Goal: Task Accomplishment & Management: Manage account settings

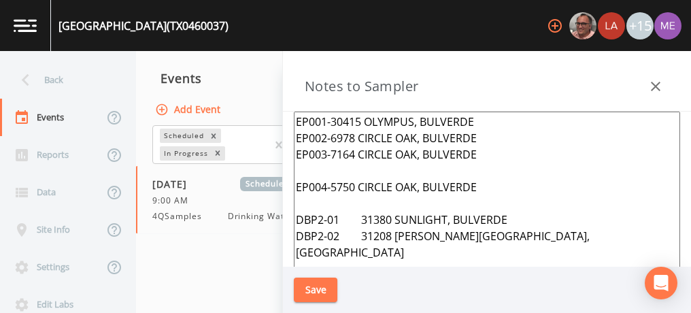
scroll to position [4164, 0]
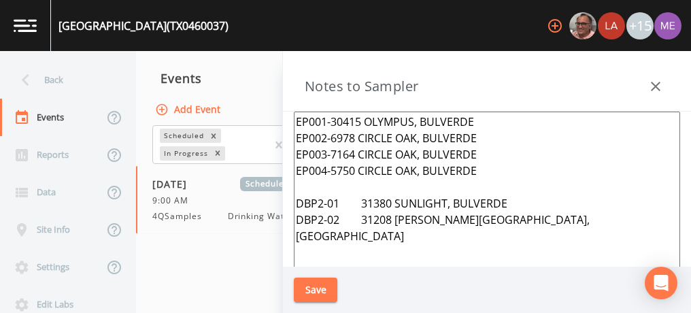
click at [295, 120] on textarea "EP001-30415 OLYMPUS, BULVERDE EP002-6978 CIRCLE OAK, BULVERDE EP003-7164 CIRCLE…" at bounding box center [487, 277] width 386 height 331
type textarea "EP001-30415 OLYMPUS, BULVERDE EP002-6978 CIRCLE OAK, BULVERDE EP003-7164 CIRCLE…"
click at [316, 292] on button "Save" at bounding box center [316, 289] width 44 height 25
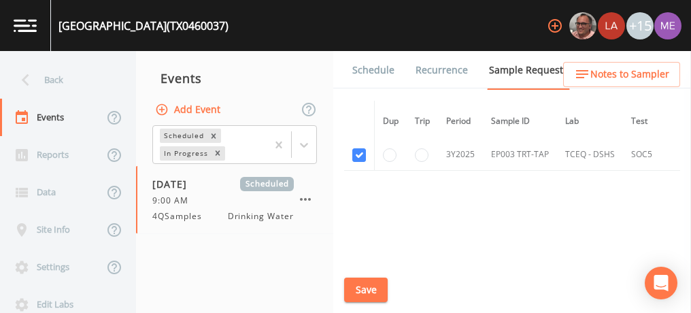
click at [373, 72] on link "Schedule" at bounding box center [373, 70] width 46 height 38
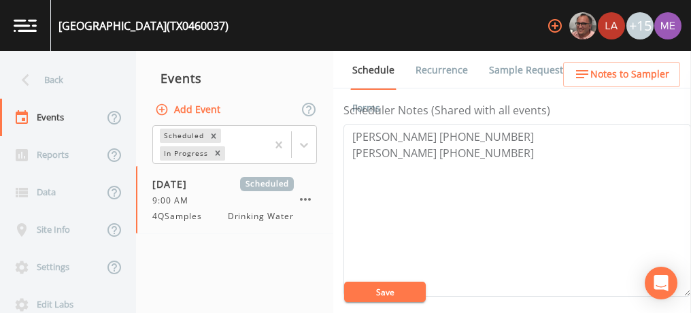
scroll to position [377, 0]
drag, startPoint x: 349, startPoint y: 149, endPoint x: 528, endPoint y: 151, distance: 179.6
click at [528, 151] on textarea "[PERSON_NAME] [PHONE_NUMBER] [PERSON_NAME] [PHONE_NUMBER]" at bounding box center [517, 208] width 348 height 173
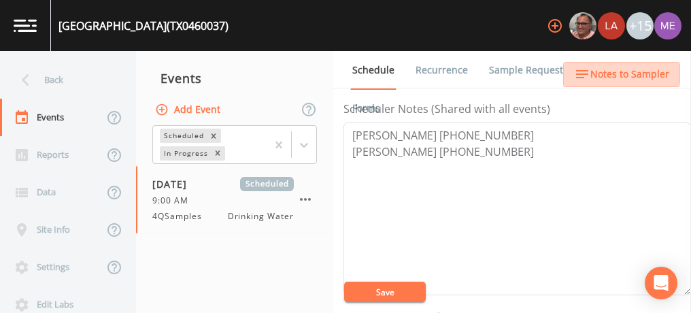
click at [603, 71] on span "Notes to Sampler" at bounding box center [629, 74] width 79 height 17
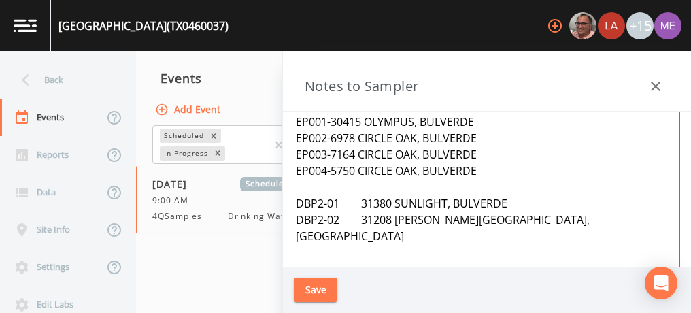
click at [305, 120] on textarea "EP001-30415 OLYMPUS, BULVERDE EP002-6978 CIRCLE OAK, BULVERDE EP003-7164 CIRCLE…" at bounding box center [487, 277] width 386 height 331
paste textarea "[PERSON_NAME] [PHONE_NUMBER]"
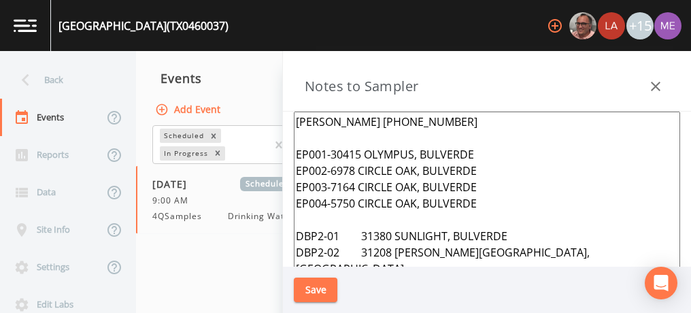
type textarea "[PERSON_NAME] [PHONE_NUMBER] EP001-30415 OLYMPUS, BULVERDE EP002-6978 CIRCLE OA…"
click at [306, 290] on button "Save" at bounding box center [316, 289] width 44 height 25
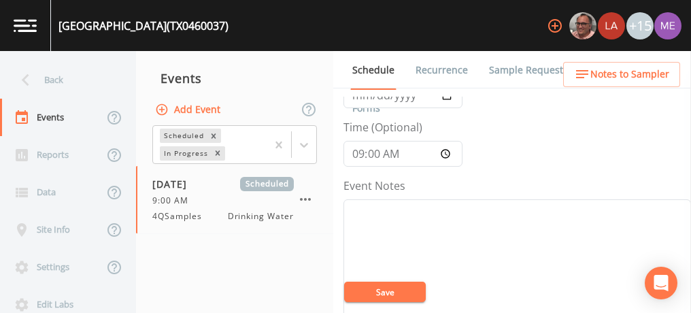
scroll to position [101, 0]
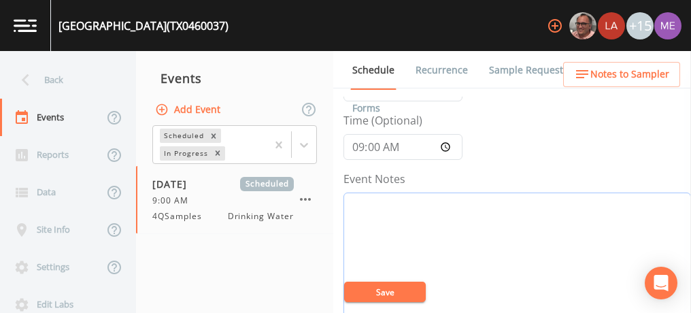
click at [580, 224] on textarea "Event Notes" at bounding box center [517, 278] width 348 height 173
type textarea "Confirmed with [PERSON_NAME] 10/6"
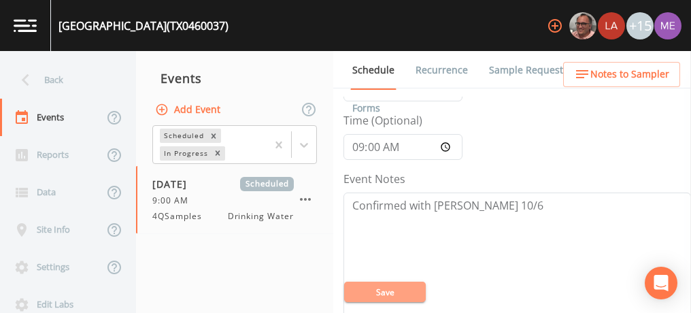
click at [357, 301] on button "Save" at bounding box center [385, 292] width 82 height 20
click at [362, 288] on button "Save" at bounding box center [385, 292] width 82 height 20
